Goal: Find specific page/section: Find specific page/section

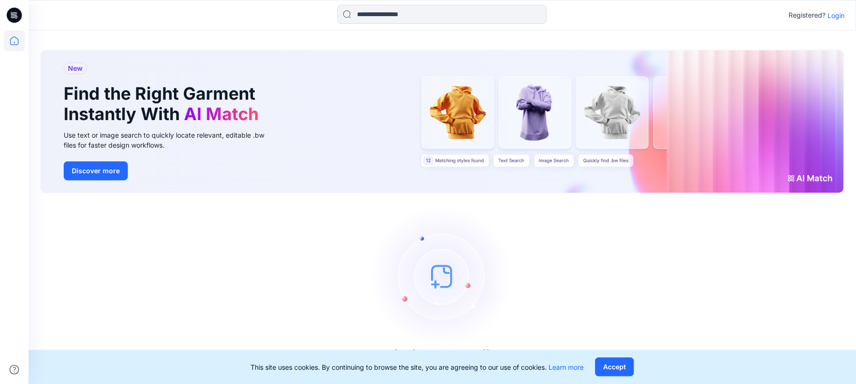
click at [14, 18] on icon at bounding box center [13, 17] width 4 height 0
click at [839, 12] on p "Login" at bounding box center [835, 15] width 17 height 10
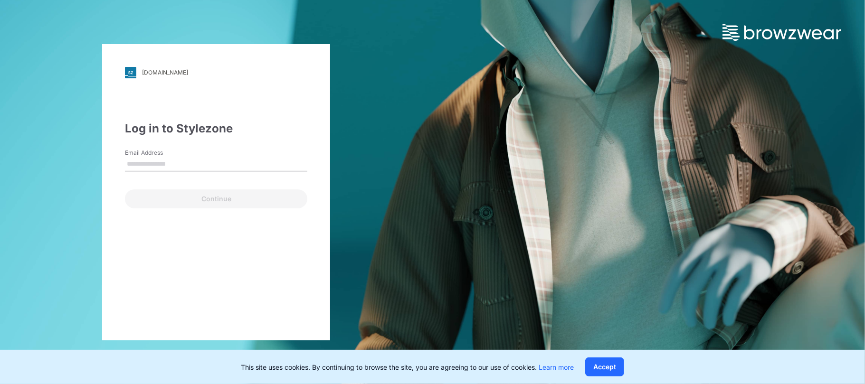
type input "**********"
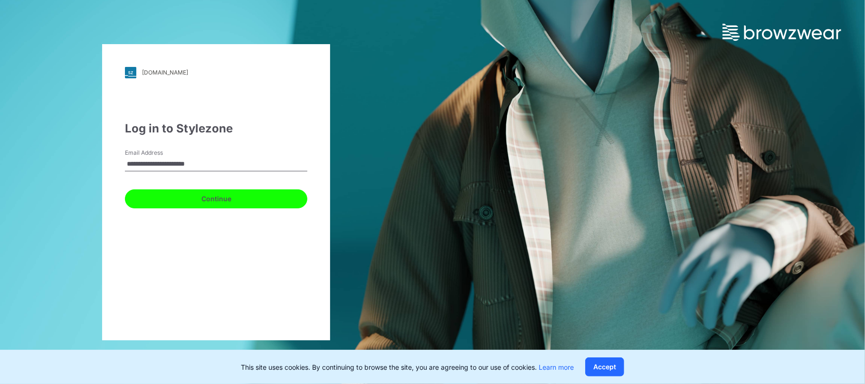
click at [223, 202] on button "Continue" at bounding box center [216, 199] width 182 height 19
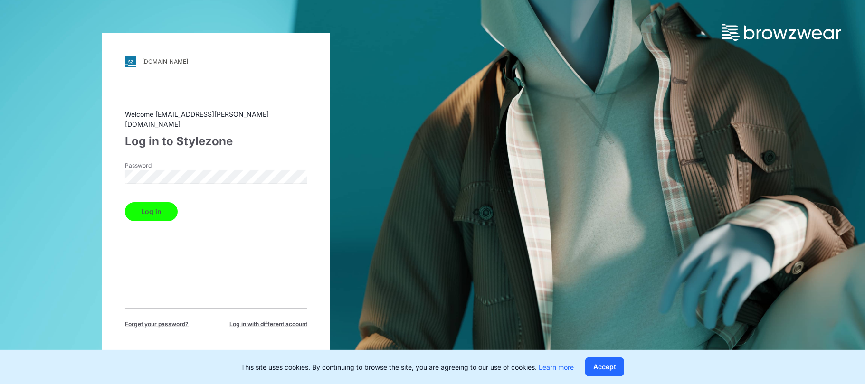
click at [145, 210] on button "Log in" at bounding box center [151, 211] width 53 height 19
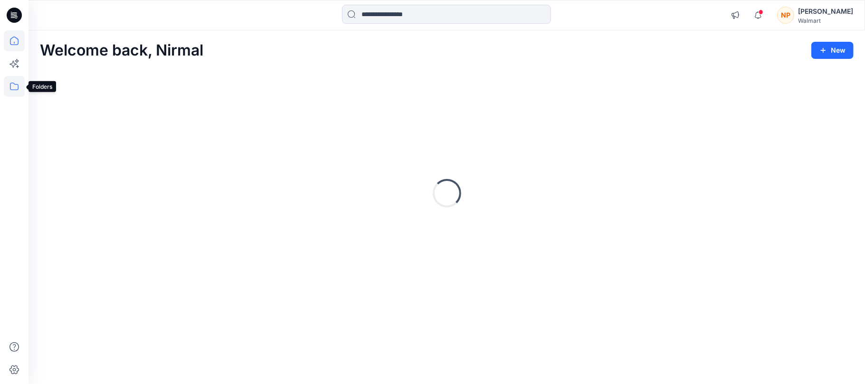
click at [13, 86] on icon at bounding box center [14, 86] width 21 height 21
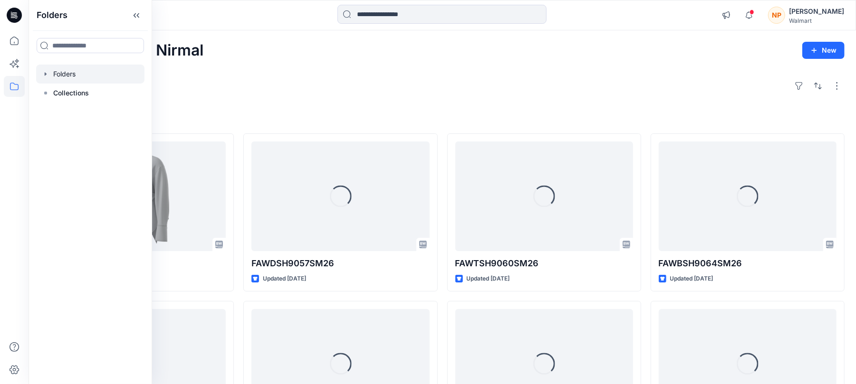
click at [99, 75] on div at bounding box center [90, 74] width 108 height 19
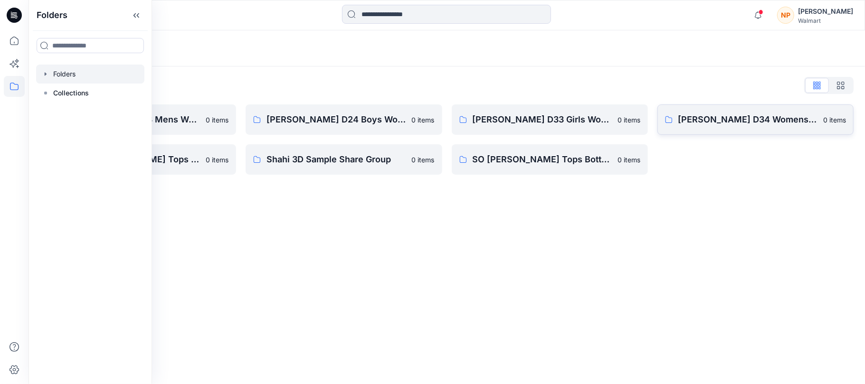
click at [682, 118] on p "[PERSON_NAME] D34 Womens Wovens" at bounding box center [748, 119] width 139 height 13
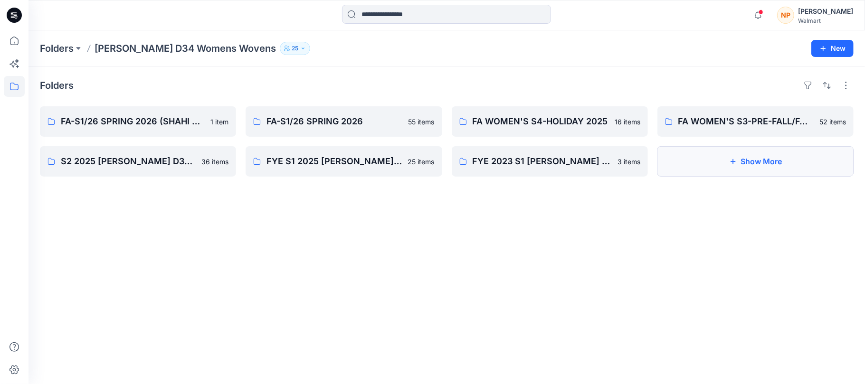
click at [732, 163] on icon "button" at bounding box center [733, 162] width 8 height 8
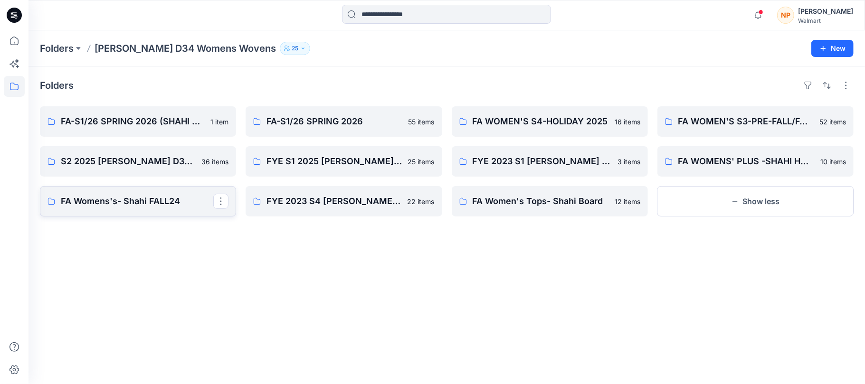
click at [142, 203] on p "FA Womens's- Shahi FALL24" at bounding box center [137, 201] width 153 height 13
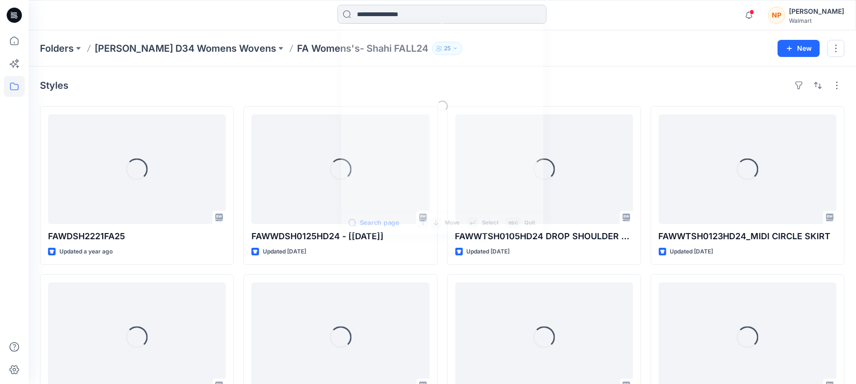
click at [405, 17] on input at bounding box center [441, 14] width 209 height 19
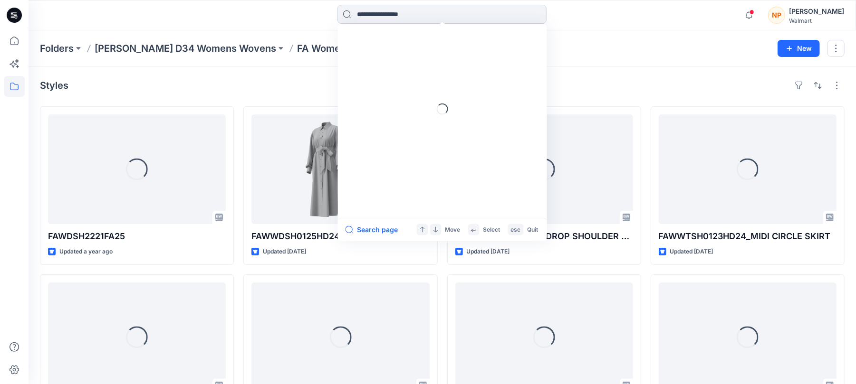
paste input "**********"
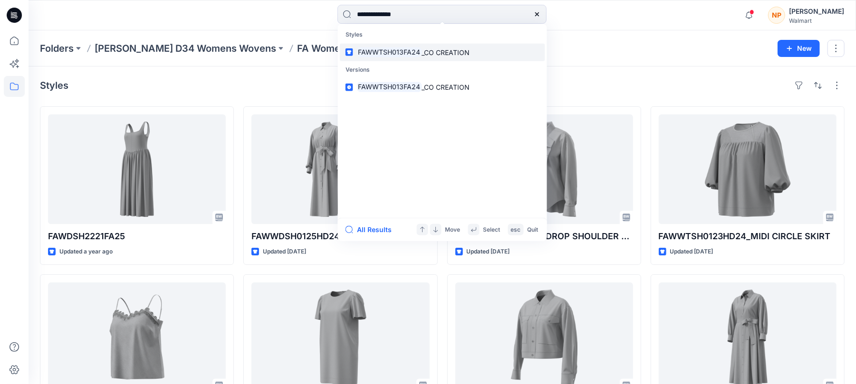
type input "**********"
click at [456, 54] on span "_CO CREATION" at bounding box center [446, 52] width 48 height 8
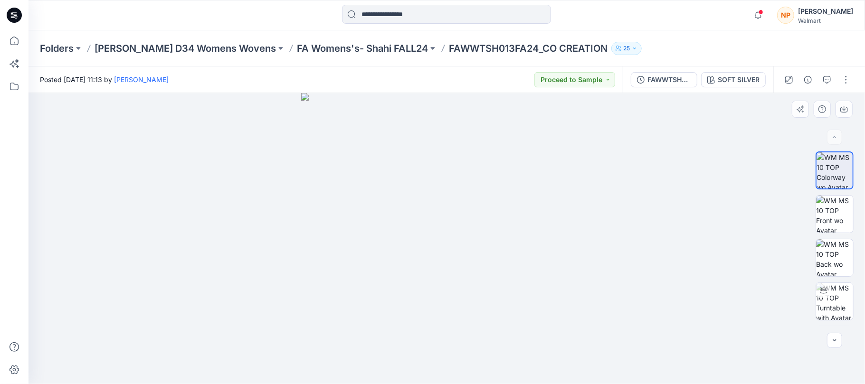
drag, startPoint x: 521, startPoint y: 232, endPoint x: 531, endPoint y: 227, distance: 11.1
click at [849, 77] on button "button" at bounding box center [846, 79] width 15 height 15
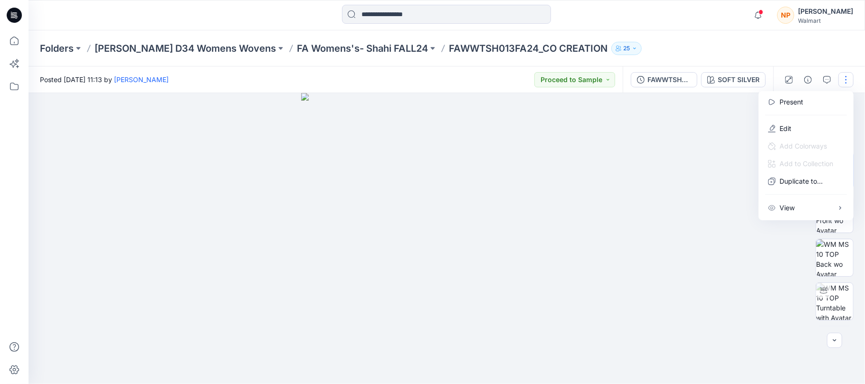
click at [681, 198] on div at bounding box center [447, 238] width 837 height 291
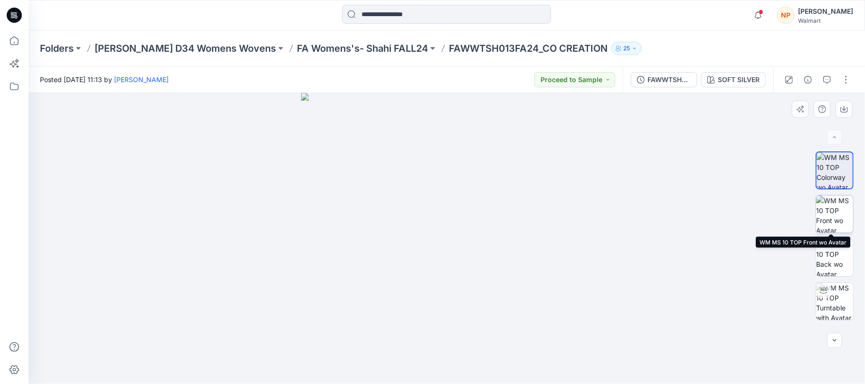
click at [825, 219] on img at bounding box center [834, 214] width 37 height 37
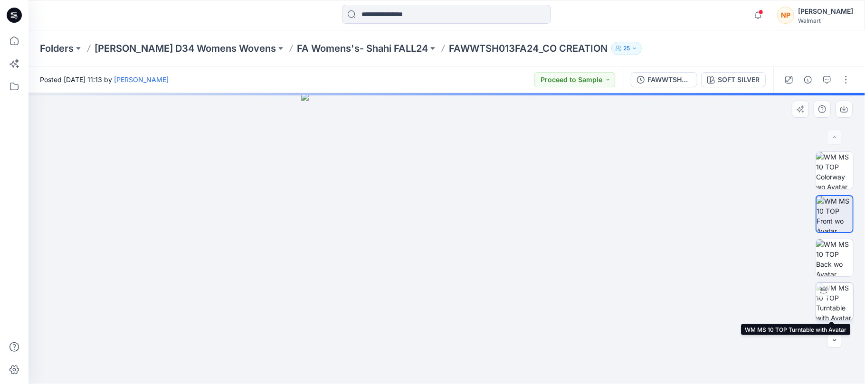
click at [835, 302] on img at bounding box center [834, 301] width 37 height 37
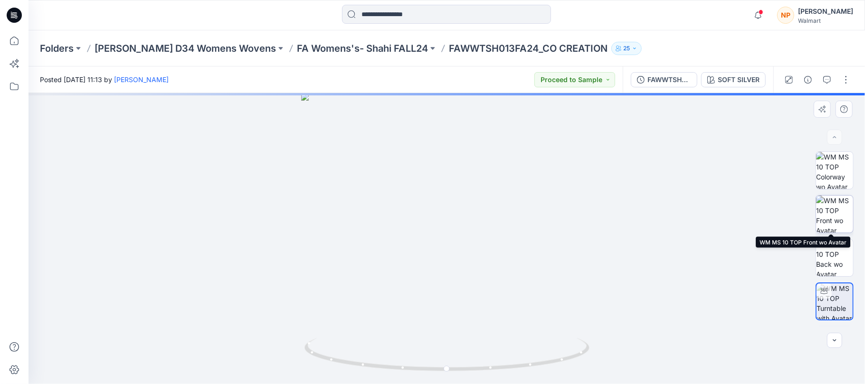
click at [830, 213] on img at bounding box center [834, 214] width 37 height 37
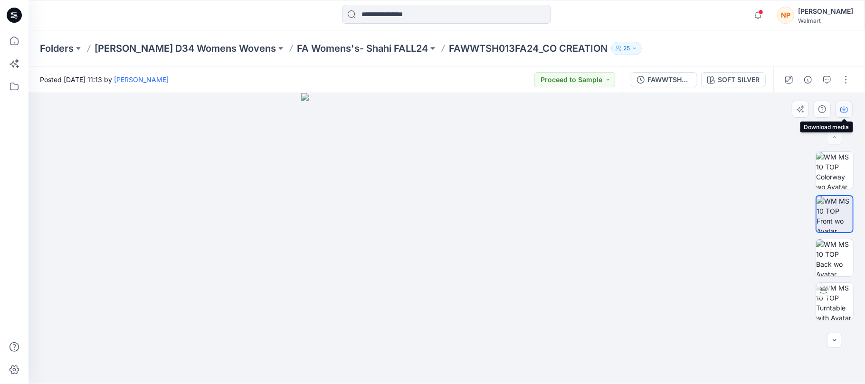
click at [845, 107] on icon "button" at bounding box center [845, 108] width 4 height 5
click at [833, 261] on img at bounding box center [834, 258] width 37 height 37
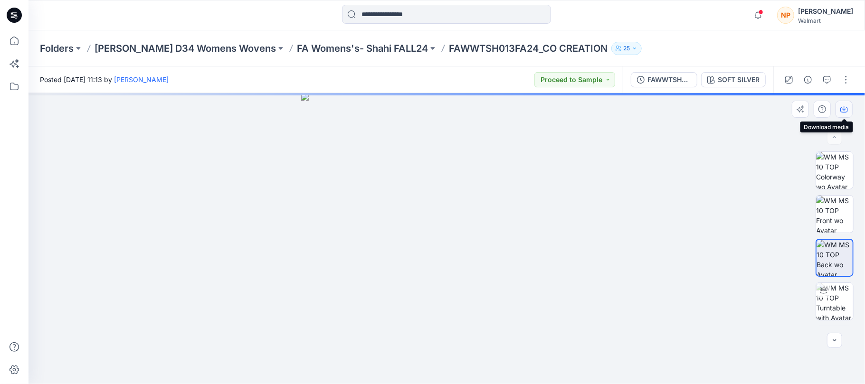
click at [846, 110] on icon "button" at bounding box center [845, 110] width 8 height 8
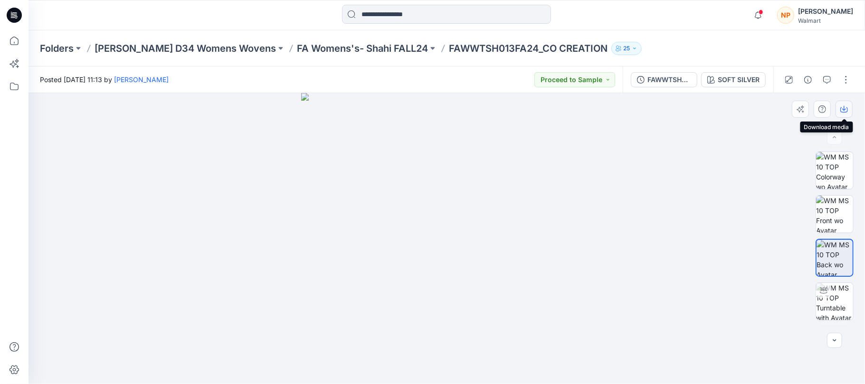
click at [843, 107] on icon "button" at bounding box center [845, 110] width 8 height 8
